Goal: Task Accomplishment & Management: Manage account settings

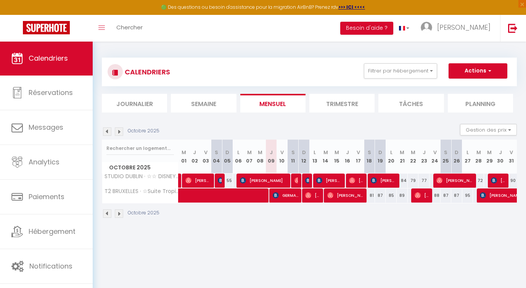
click at [310, 197] on img at bounding box center [308, 195] width 6 height 6
select select "OK"
select select "0"
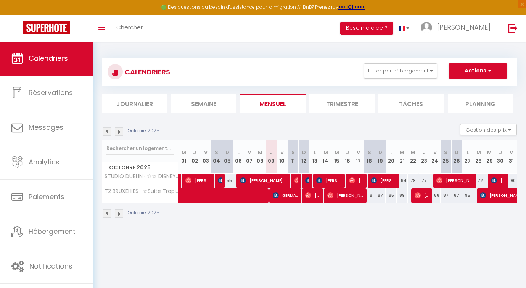
select select "1"
select select
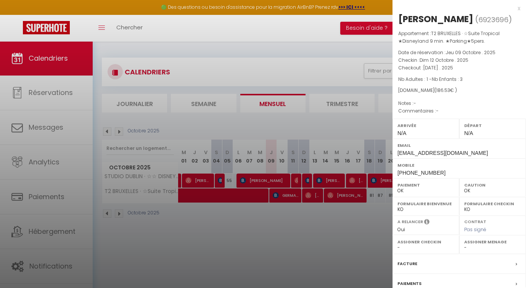
click at [310, 197] on div at bounding box center [263, 144] width 526 height 288
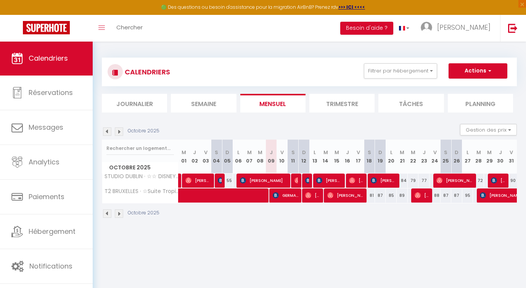
click at [351, 94] on li "Trimestre" at bounding box center [342, 103] width 65 height 19
